Goal: Task Accomplishment & Management: Manage account settings

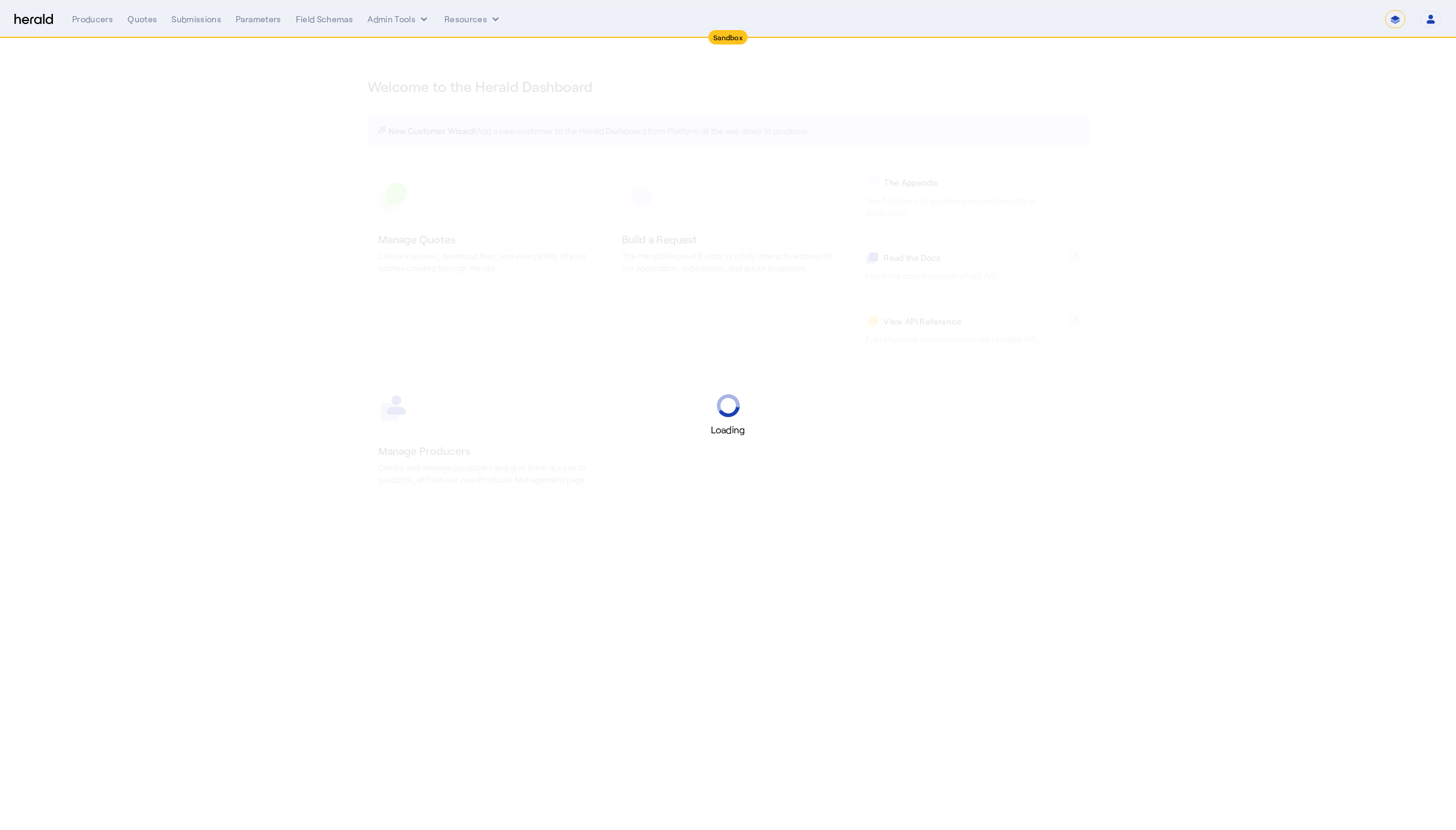
select select "*******"
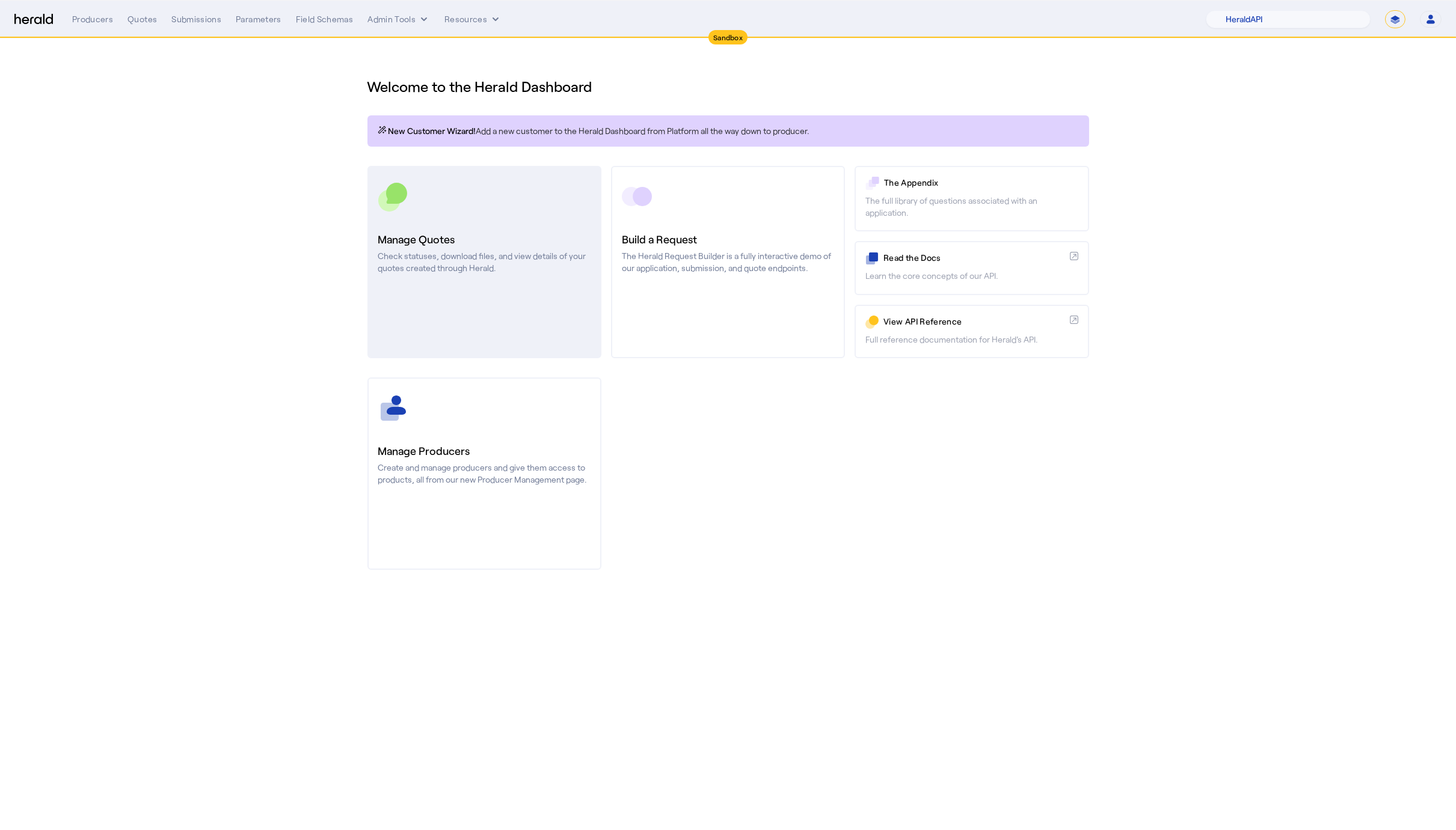
click at [396, 238] on h3 "Manage Quotes" at bounding box center [484, 240] width 213 height 17
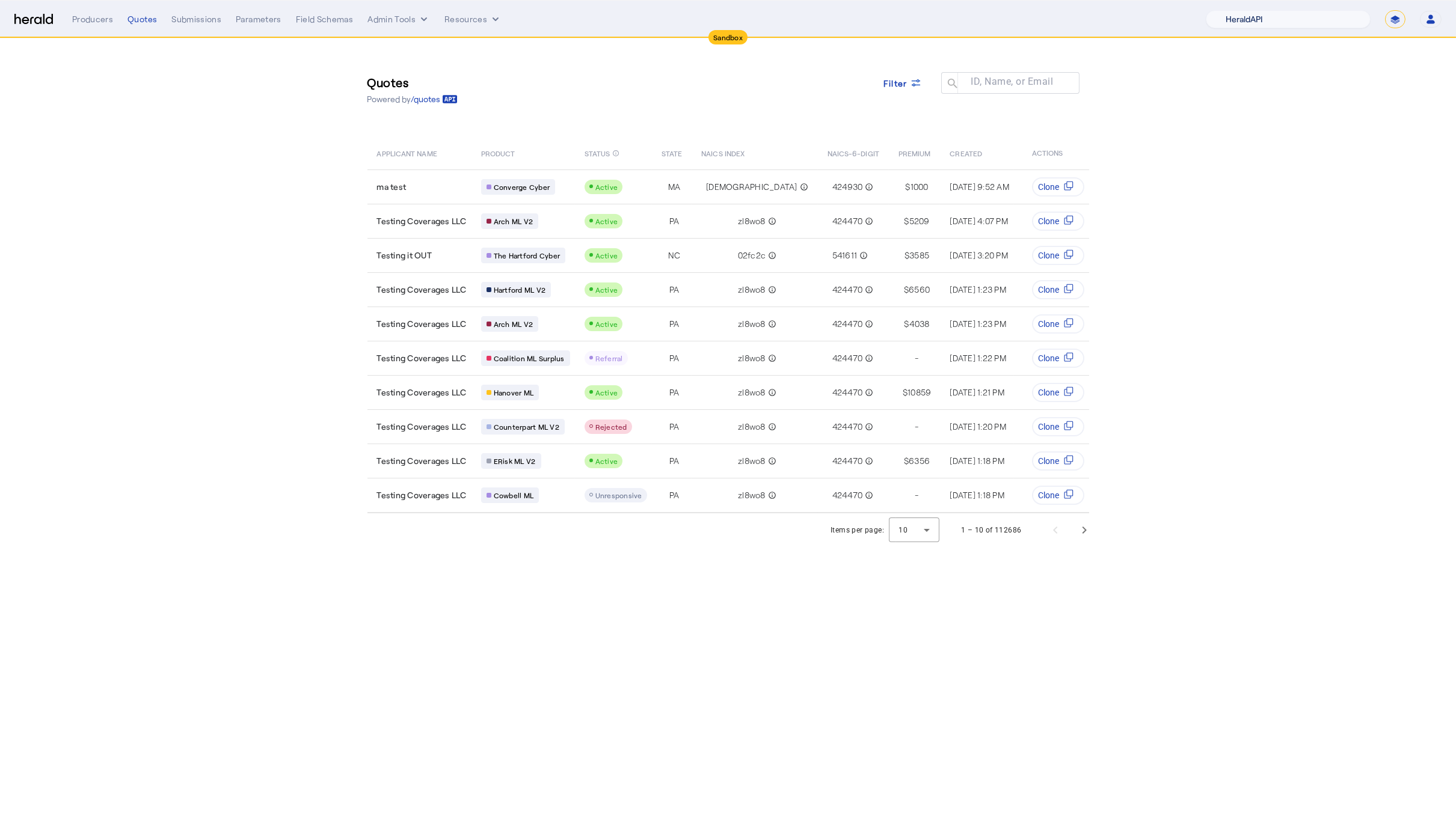
click at [1307, 18] on select "1Fort Acrisure Acturis Affinity Advisors Affinity Risk Agentero AmWins Anzen Ao…" at bounding box center [1287, 19] width 164 height 18
select select "pfm_129z_babbix"
click at [1234, 10] on select "1Fort Acrisure Acturis Affinity Advisors Affinity Risk Agentero AmWins Anzen Ao…" at bounding box center [1287, 19] width 164 height 18
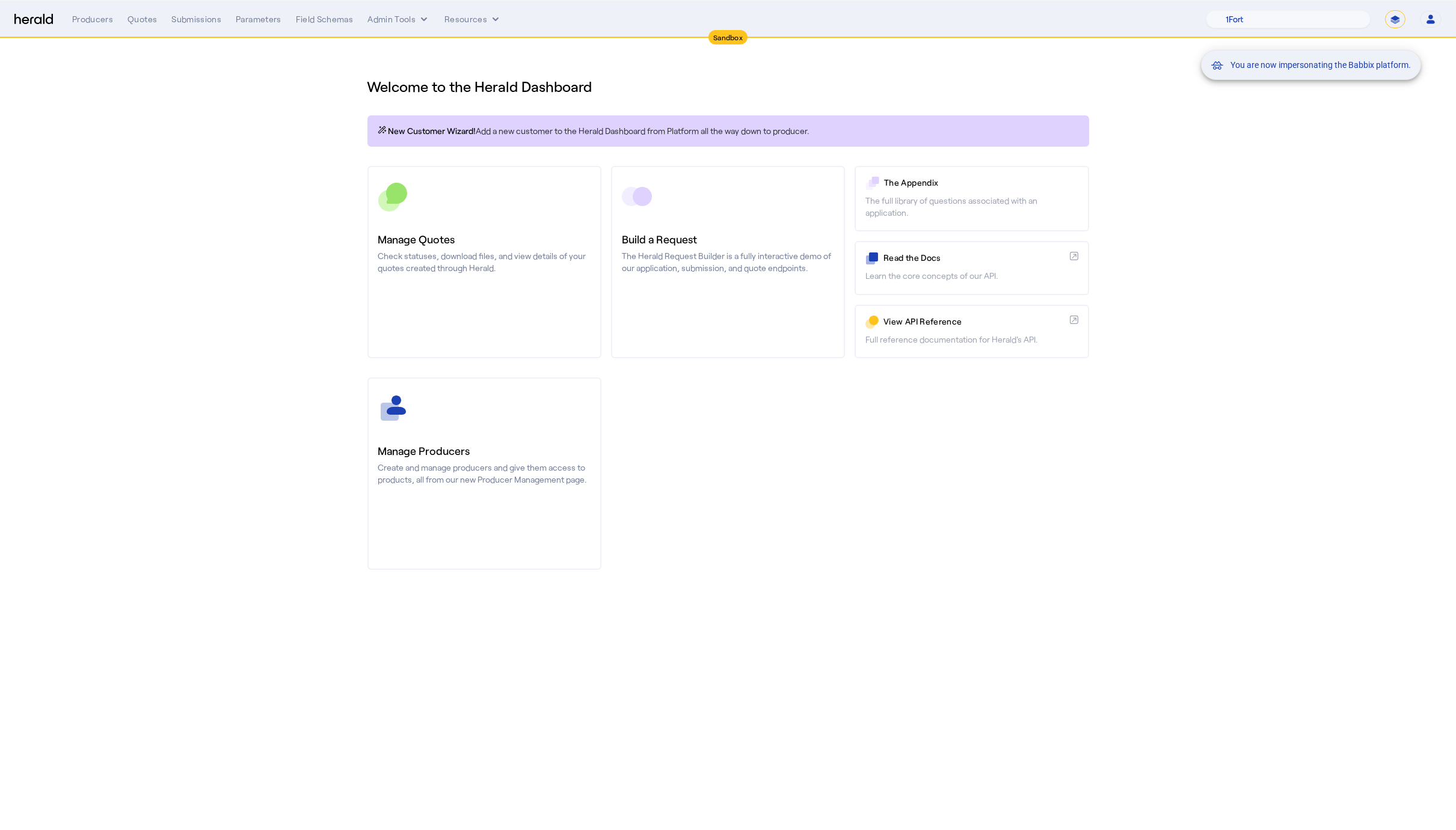
click at [139, 23] on div "Quotes" at bounding box center [142, 19] width 30 height 12
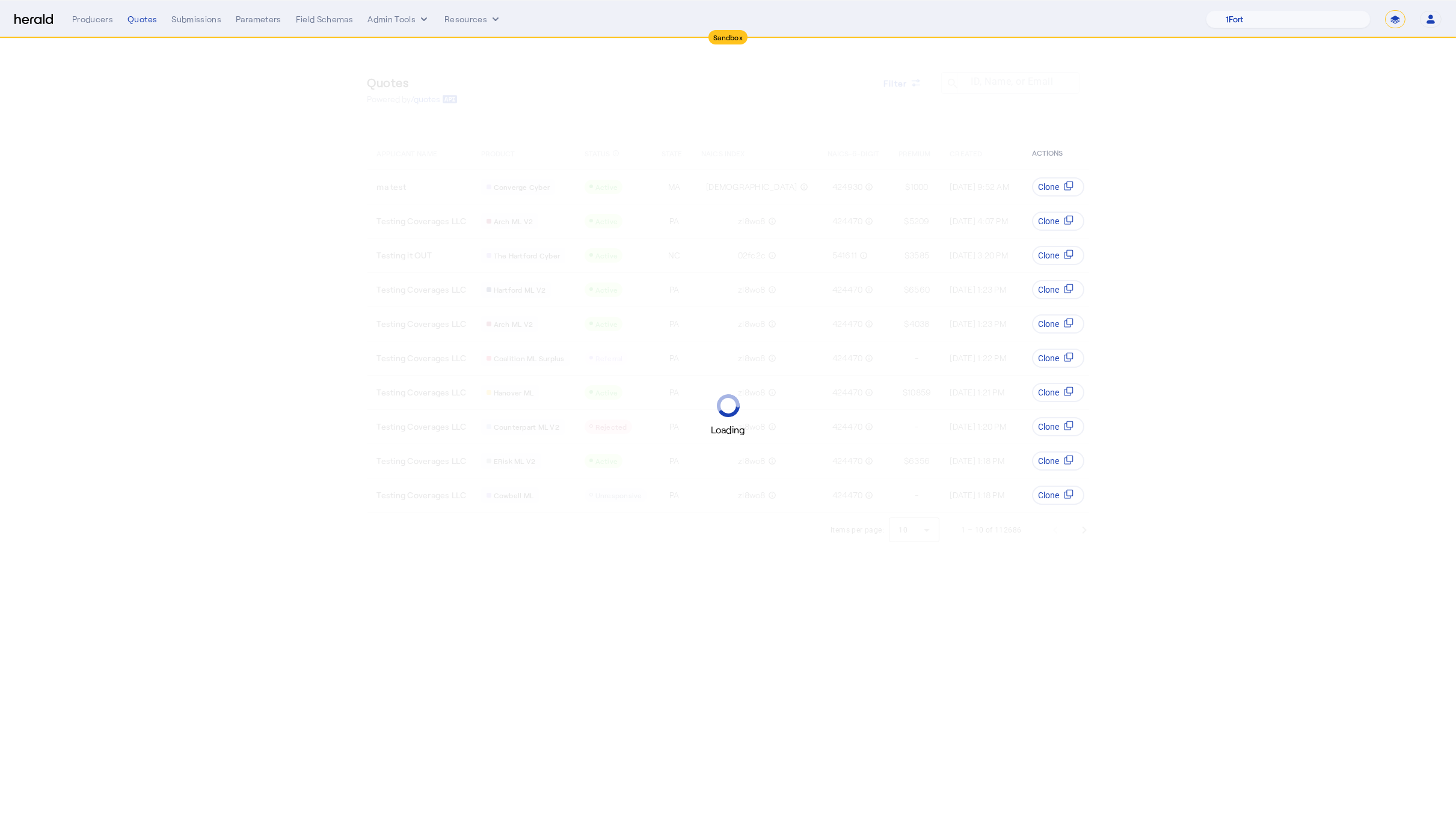
click at [139, 23] on div "Quotes" at bounding box center [142, 19] width 30 height 12
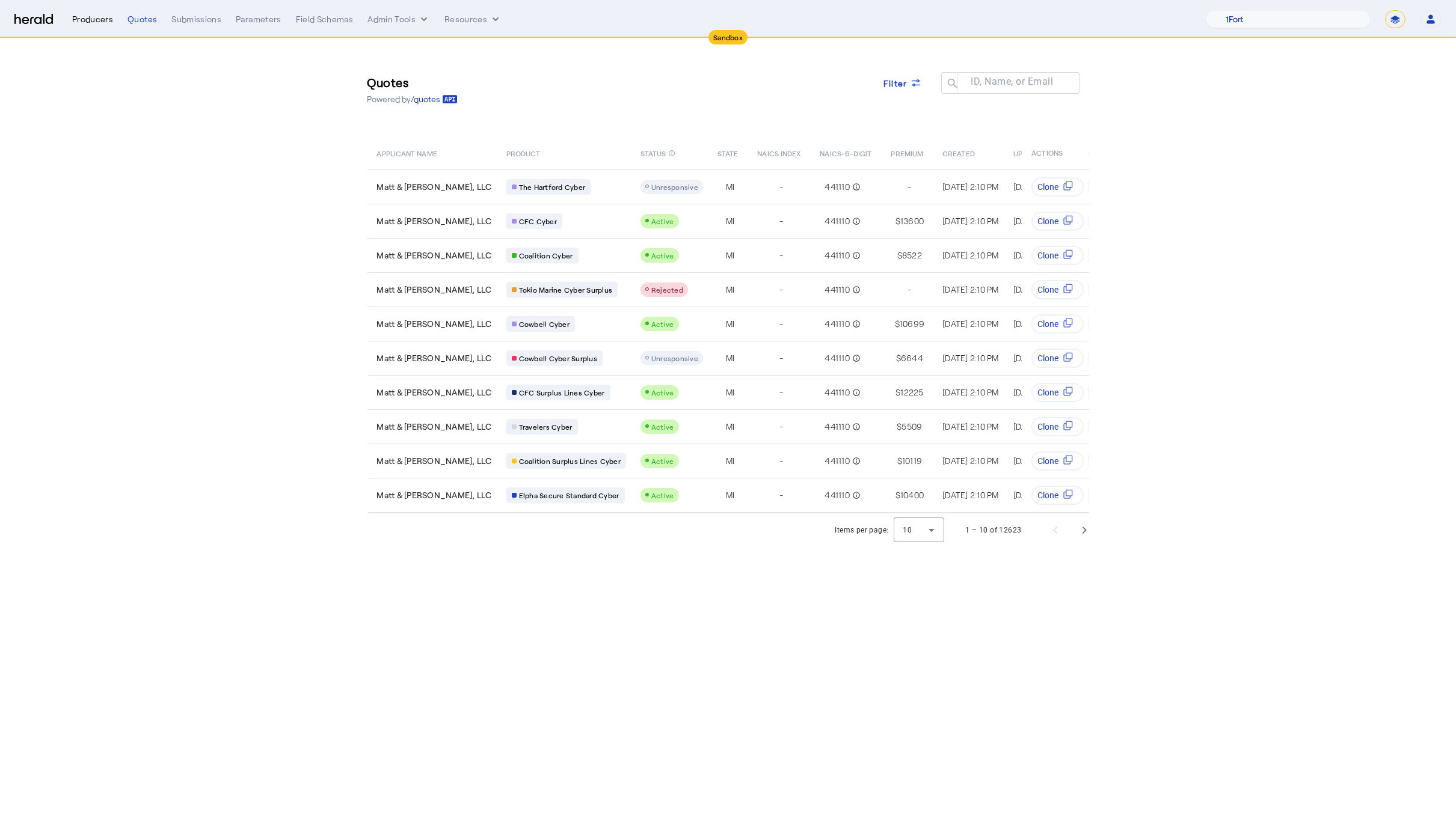
click at [78, 21] on div "Producers" at bounding box center [93, 19] width 40 height 12
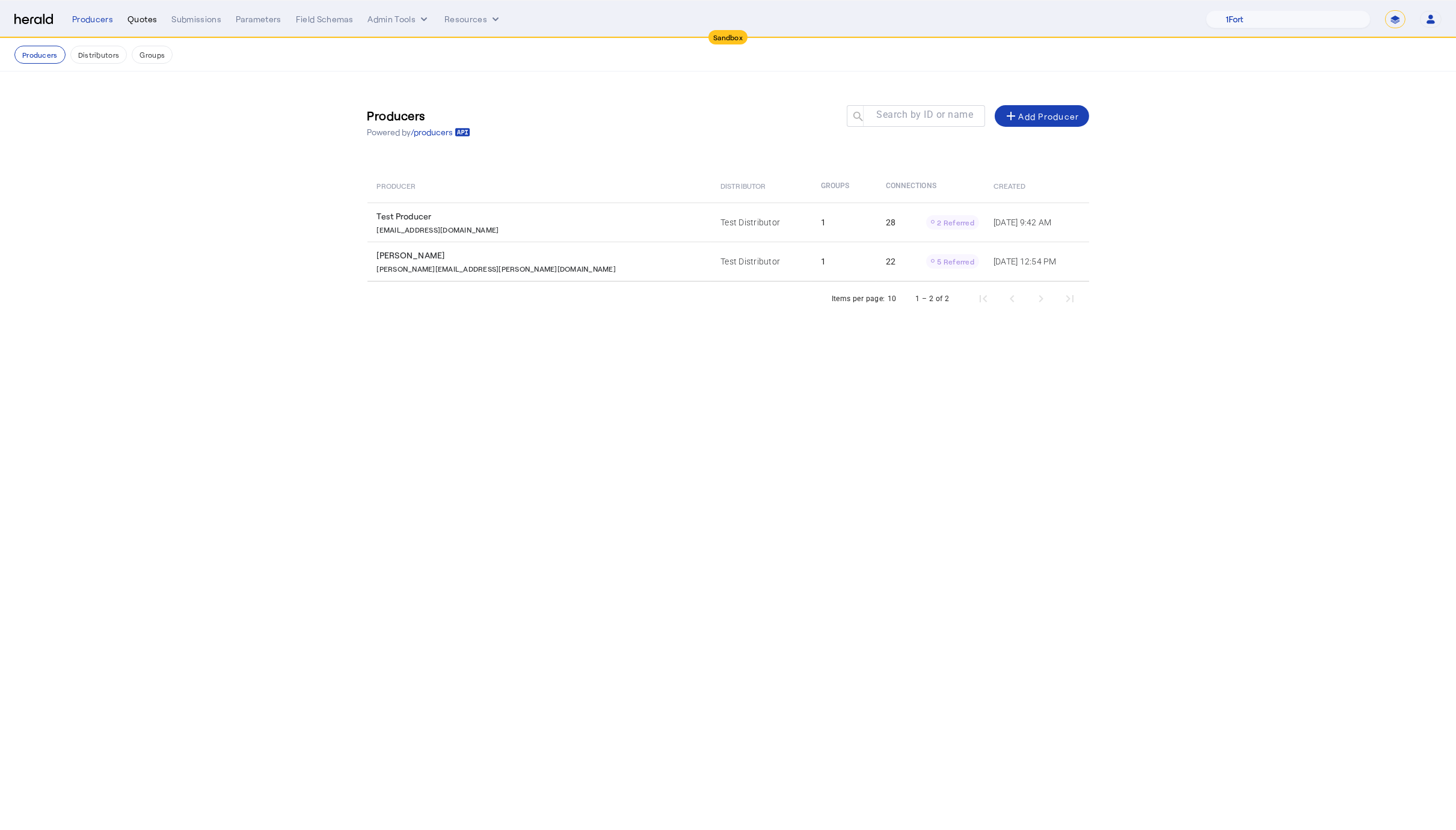
click at [139, 14] on div "Quotes" at bounding box center [142, 19] width 30 height 12
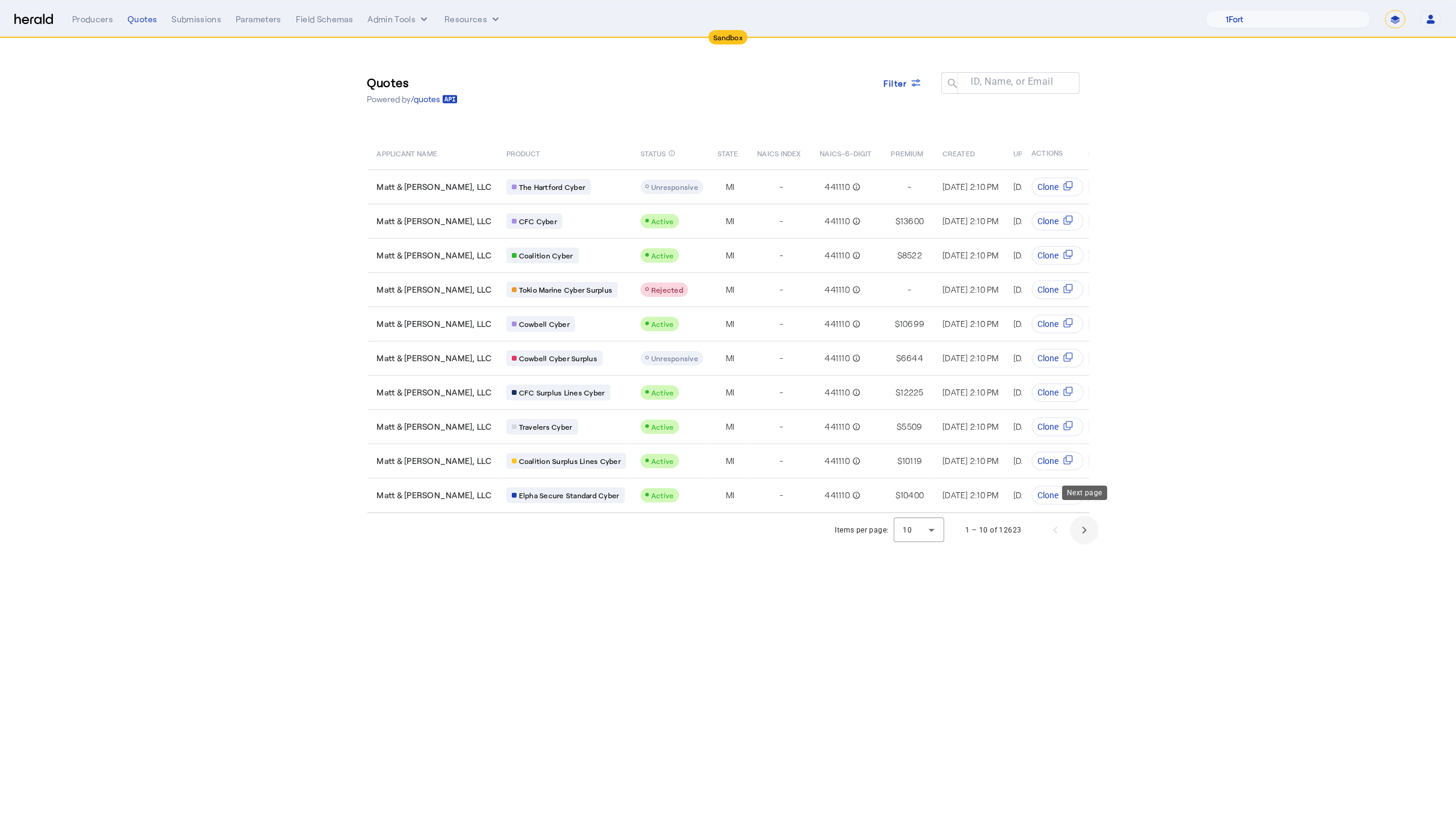
click at [1076, 525] on span "Next page" at bounding box center [1084, 531] width 29 height 29
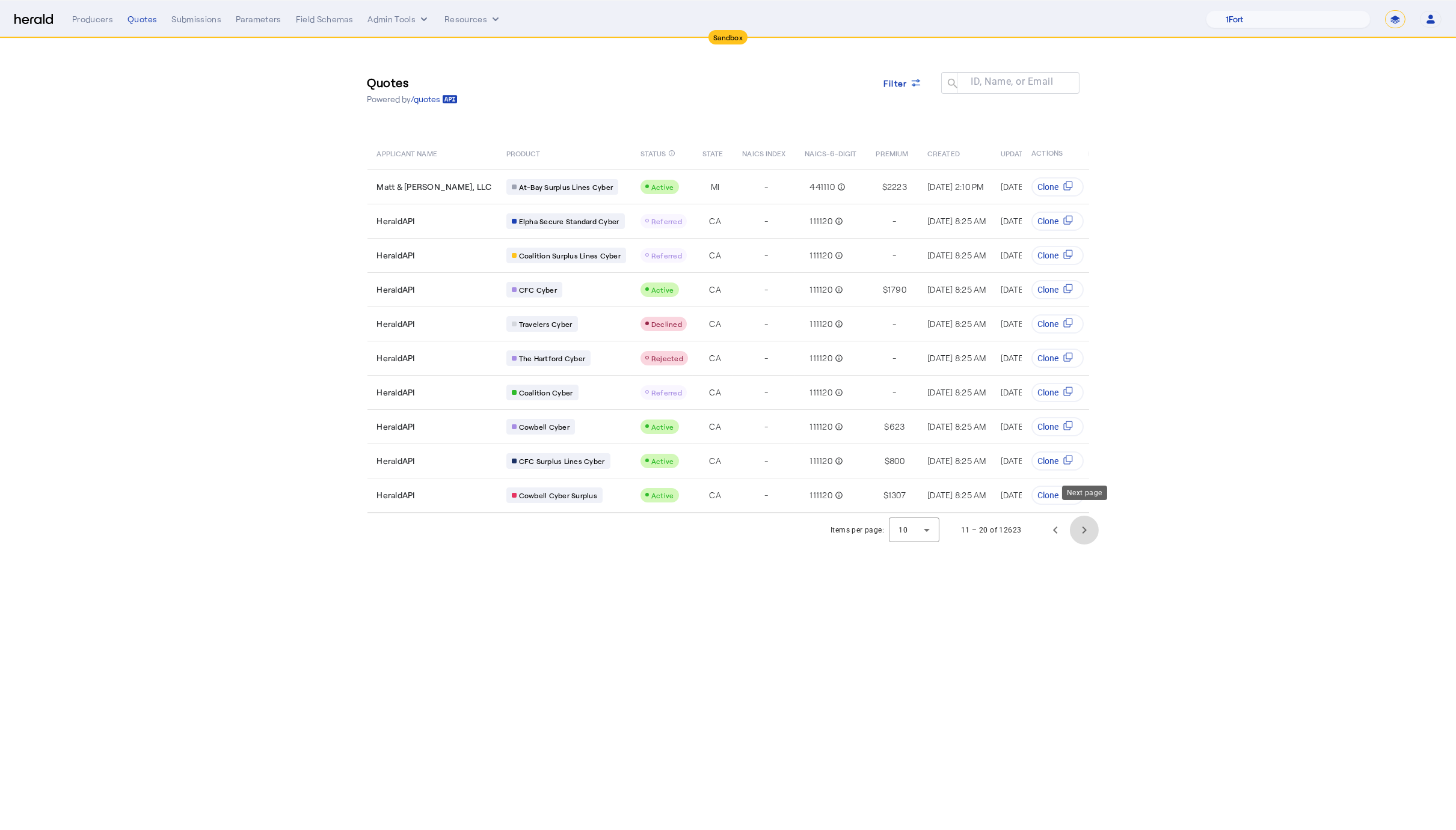
click at [1077, 525] on span "Next page" at bounding box center [1084, 531] width 29 height 29
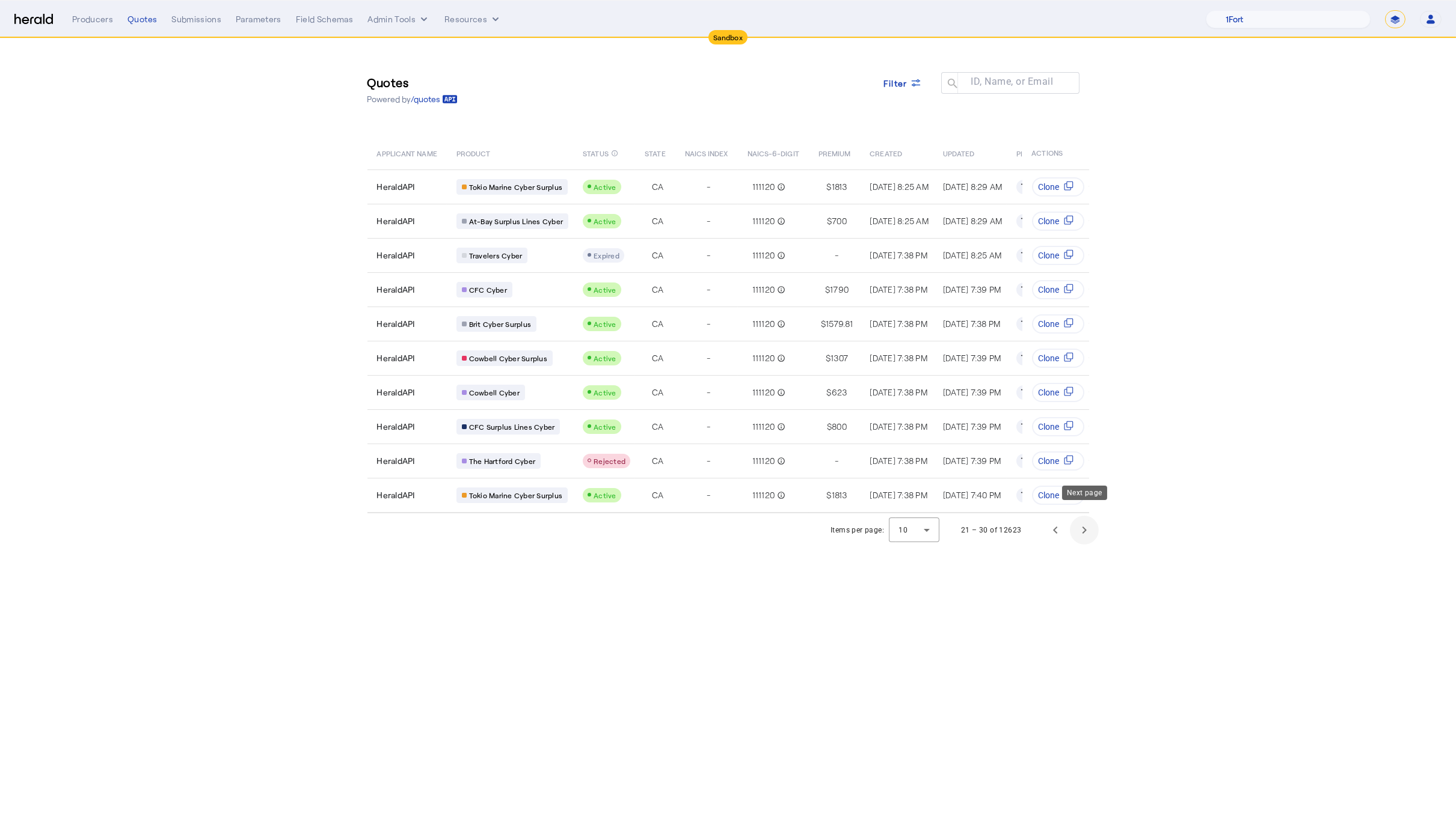
click at [1077, 525] on span "Next page" at bounding box center [1084, 531] width 29 height 29
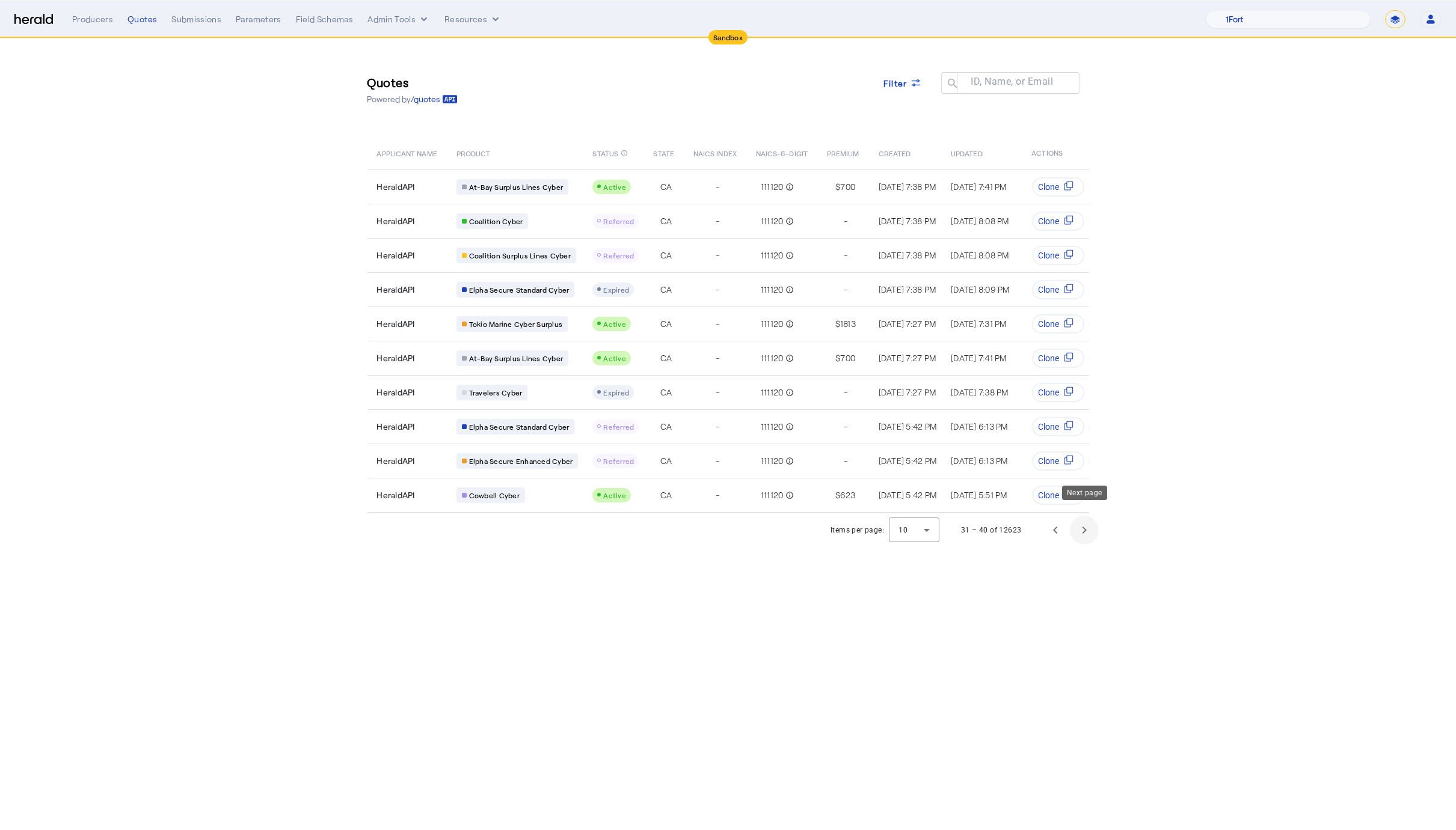
click at [1077, 525] on span "Next page" at bounding box center [1084, 531] width 29 height 29
